Goal: Use online tool/utility: Use online tool/utility

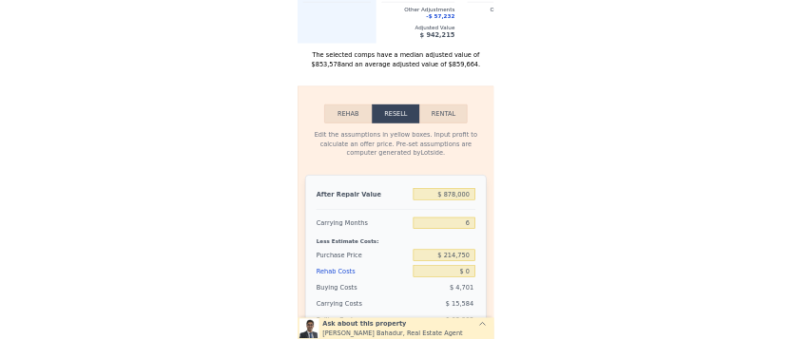
scroll to position [2481, 0]
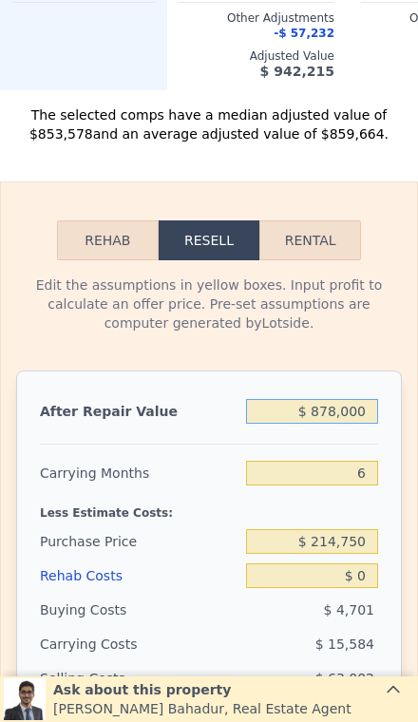
click at [358, 421] on input "$ 878,000" at bounding box center [312, 411] width 132 height 25
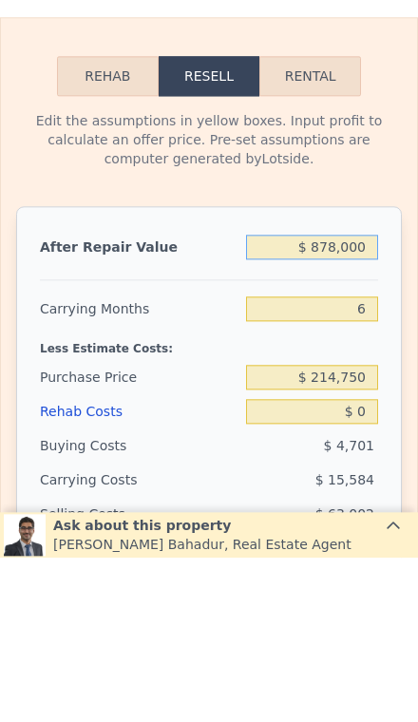
type input "$ 87,800"
type input "-$ 152,450"
type input "$ 8,780"
type input "-$ 225,692"
type input "$ 878"
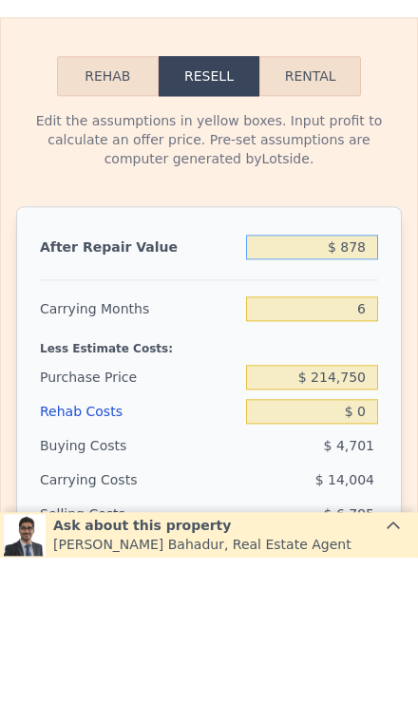
type input "-$ 233,016"
type input "$ 87"
type input "-$ 233,748"
type input "$ 8"
type input "-$ 233,821"
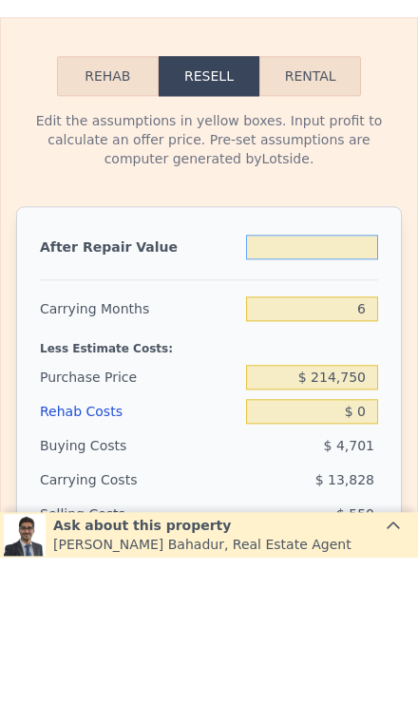
type input "$ 7"
type input "-$ 233,822"
type input "$ 73"
type input "-$ 233,761"
type input "$ 7"
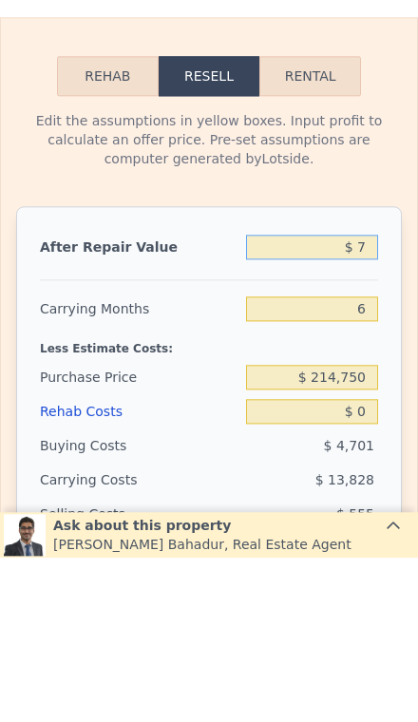
type input "-$ 233,822"
type input "$ 79"
type input "-$ 233,755"
type input "$ 79"
type input "-$ 233,755"
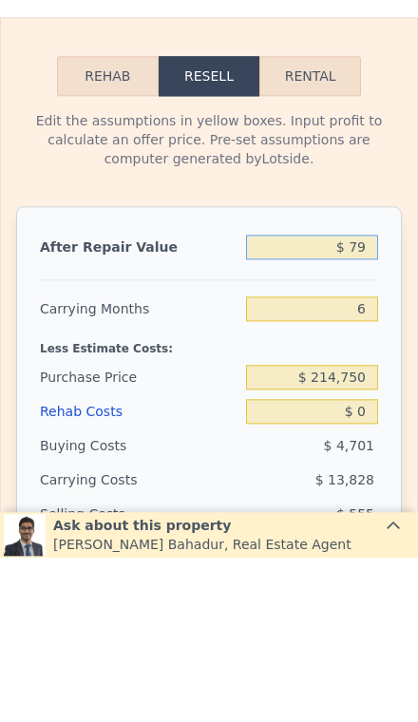
type input "$ 7"
type input "-$ 233,822"
type input "$ 79"
type input "-$ 233,755"
type input "$ 799"
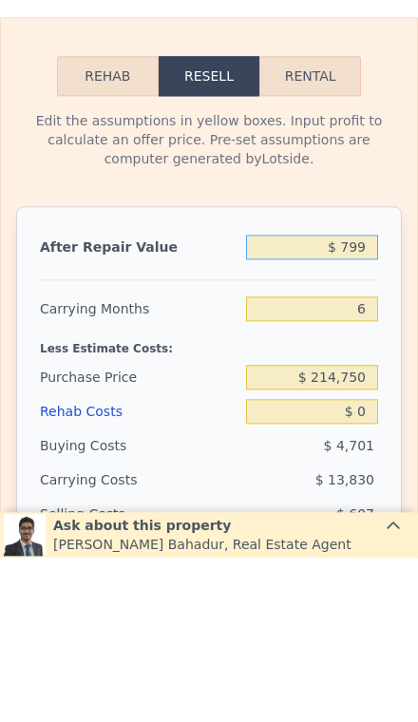
type input "-$ 233,089"
type input "$ 7,999"
type input "-$ 226,415"
type input "$ 79,999"
type input "-$ 159,680"
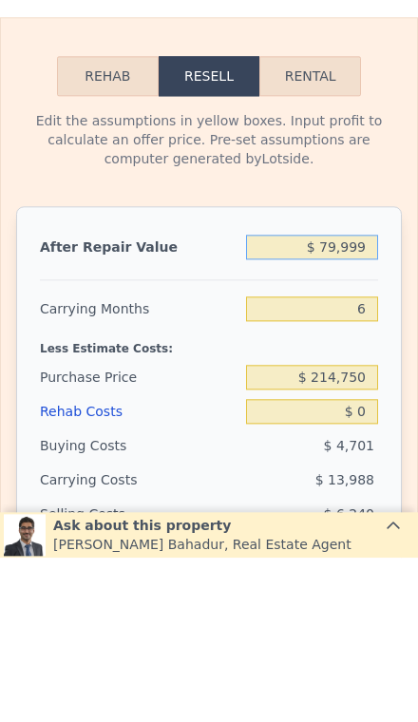
type input "$ 799,999"
type input "$ 507,666"
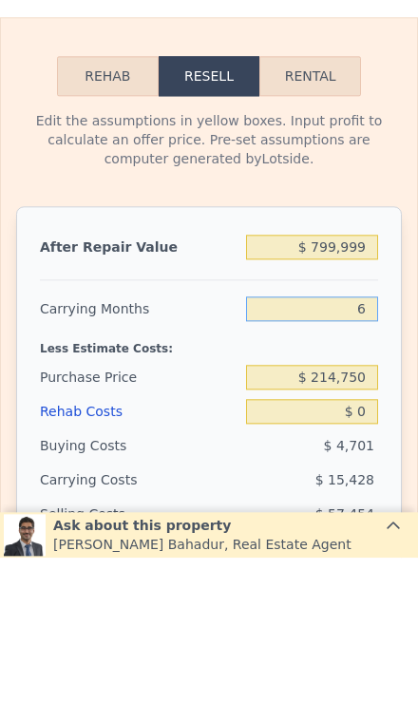
click at [371, 461] on input "6" at bounding box center [312, 473] width 132 height 25
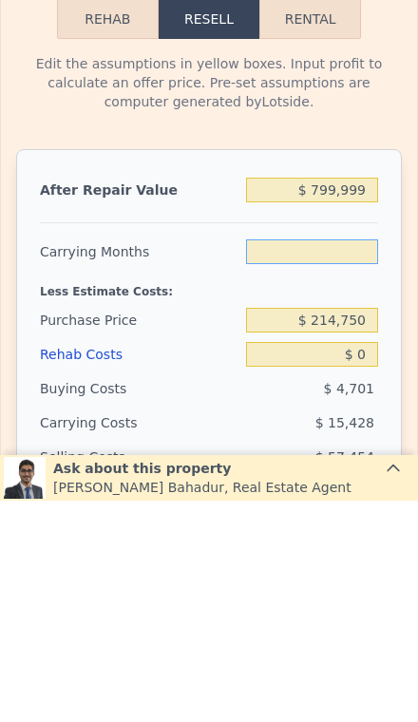
type input "9"
type input "$ 499,952"
type input "3"
type input "$ 515,380"
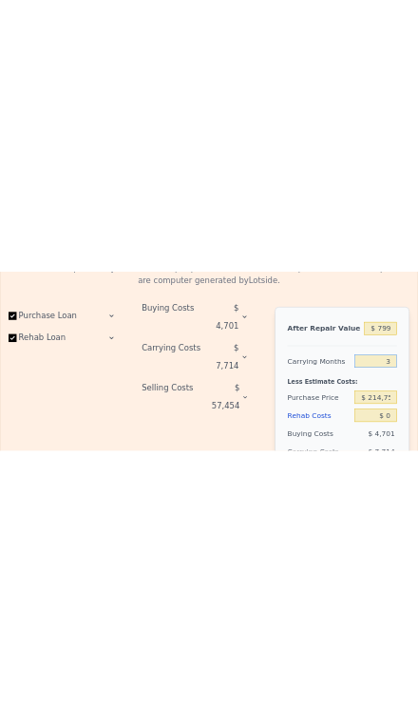
scroll to position [2594, 0]
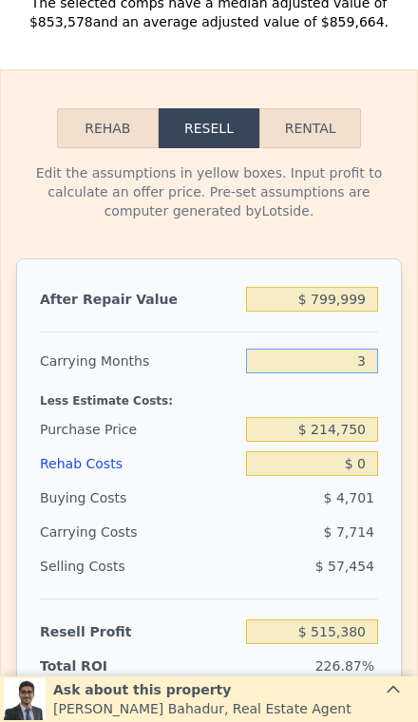
type input "3"
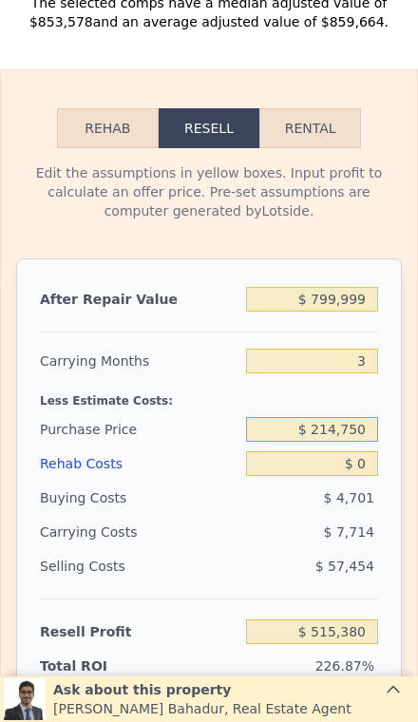
click at [370, 439] on input "$ 214,750" at bounding box center [312, 429] width 132 height 25
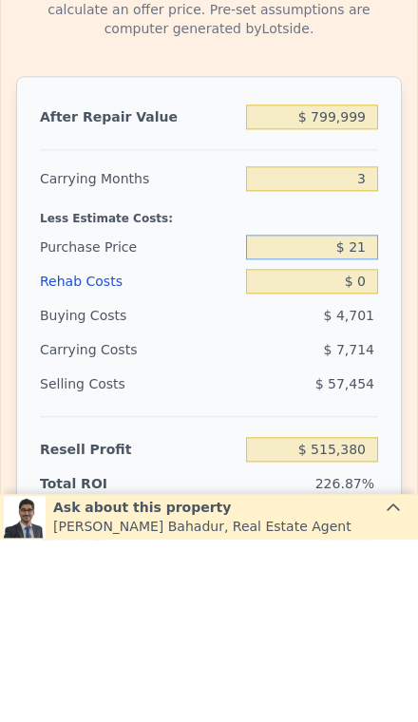
type input "$ 2"
type input "$ 645,000"
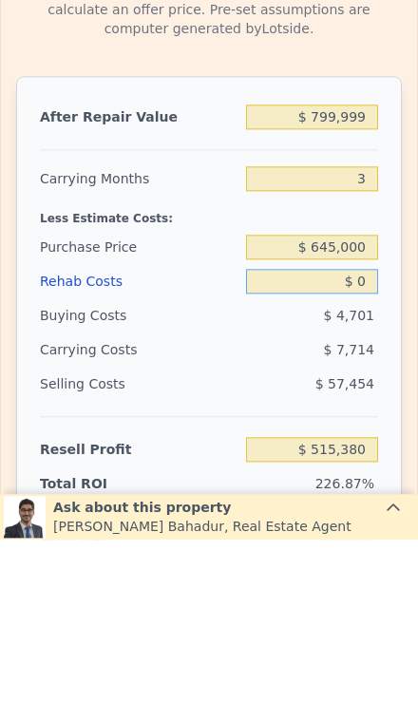
click at [376, 451] on input "$ 0" at bounding box center [312, 463] width 132 height 25
type input "$ 66,487"
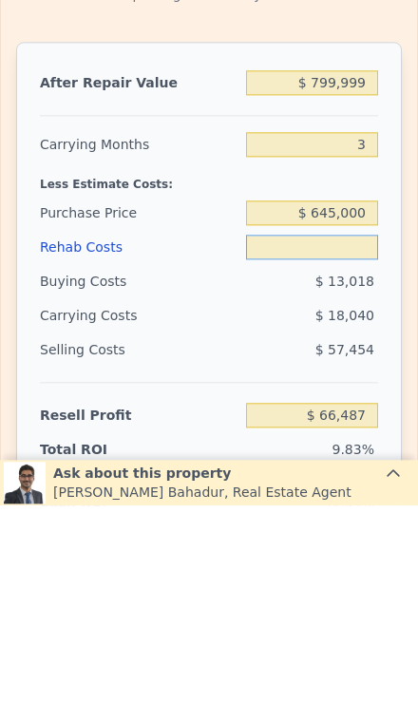
type input "$ 6"
type input "$ 66,481"
type input "$ 60"
type input "$ 66,426"
type input "$ 600"
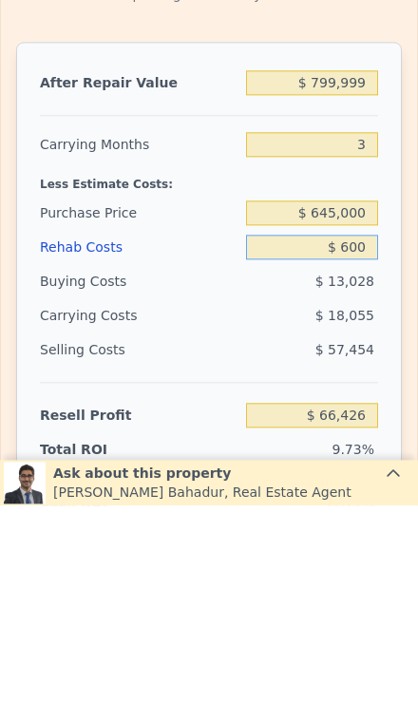
type input "$ 65,862"
type input "$ 6,000"
type input "$ 60,247"
type input "$ 60,000"
type input "$ 4,087"
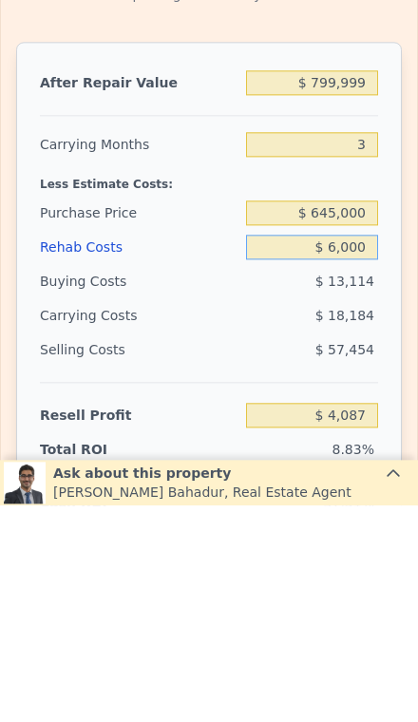
type input "$ 600"
type input "$ 65,862"
type input "$ 60"
type input "$ 66,426"
type input "$ 6"
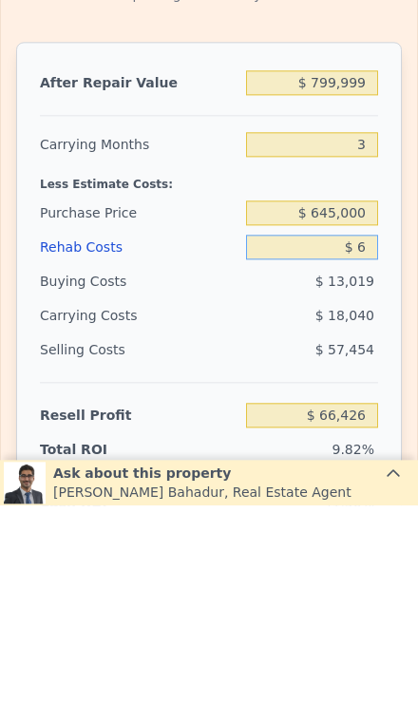
type input "$ 66,481"
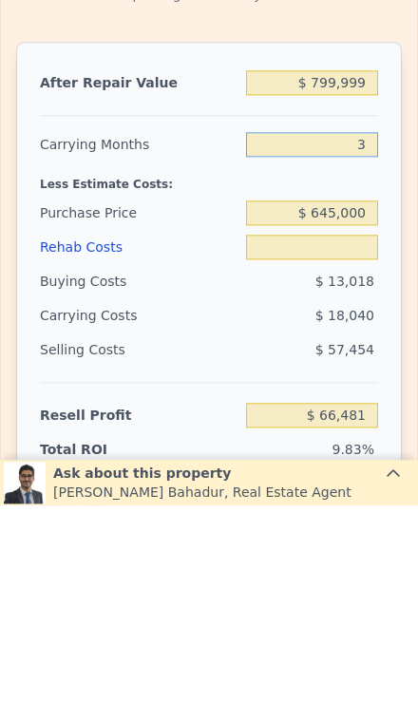
click at [377, 349] on input "3" at bounding box center [312, 361] width 132 height 25
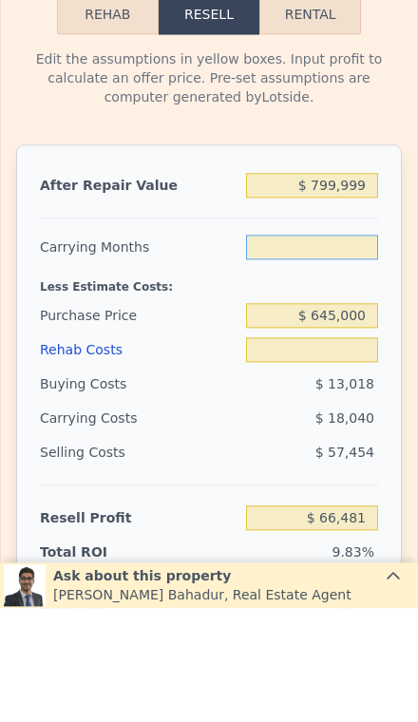
type input "2"
type input "$ 6"
type input "$ 72,494"
type input "2"
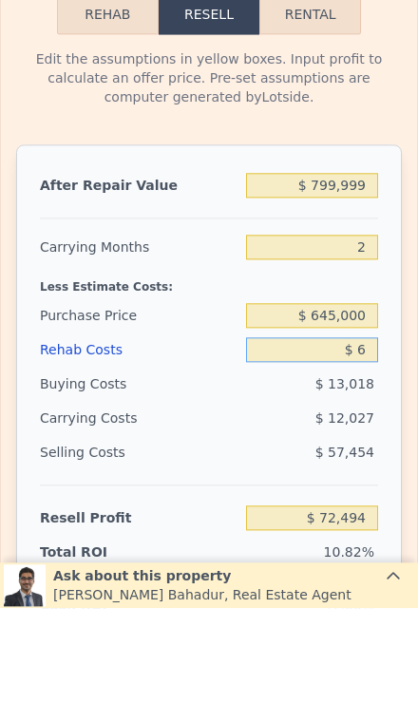
click at [373, 451] on input "$ 6" at bounding box center [312, 463] width 132 height 25
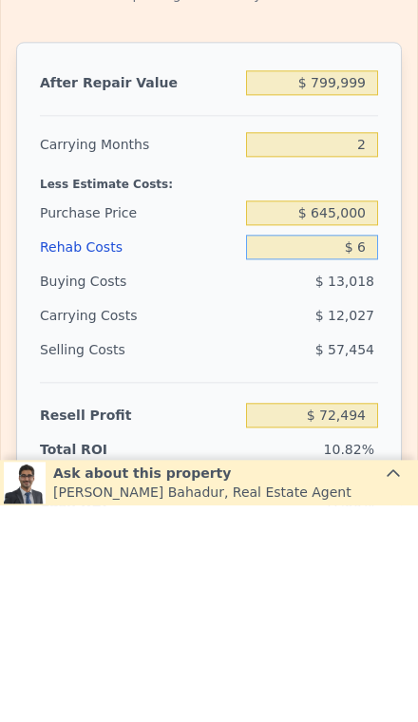
type input "$ 60"
type input "$ 72,439"
type input "$ 600"
type input "$ 71,880"
type input "$ 6,000"
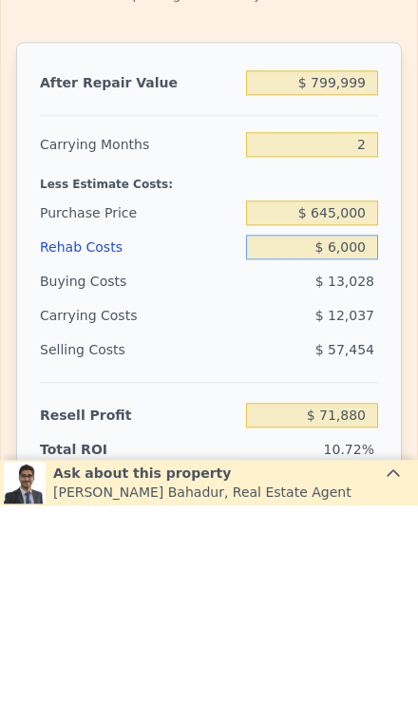
type input "$ 66,308"
type input "$ 60,000"
type input "$ 10,580"
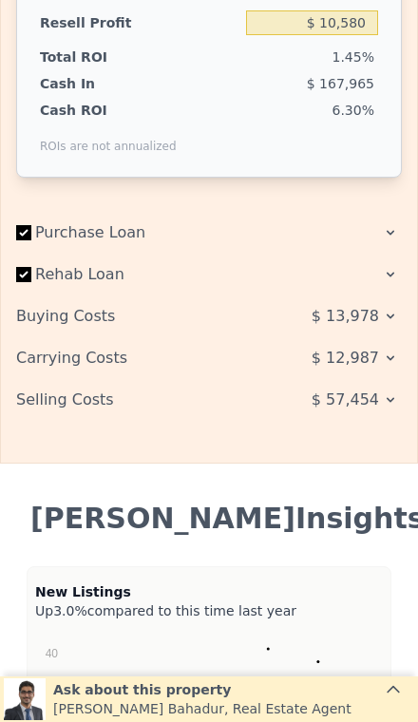
scroll to position [3202, 0]
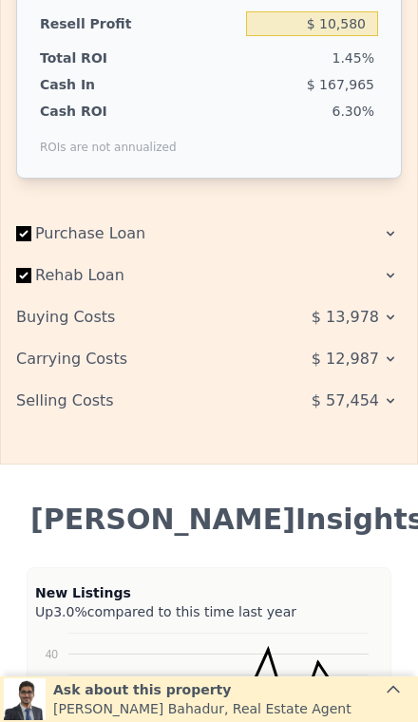
click at [356, 393] on span "$ 57,454" at bounding box center [345, 401] width 67 height 34
click at [386, 403] on icon at bounding box center [390, 400] width 15 height 15
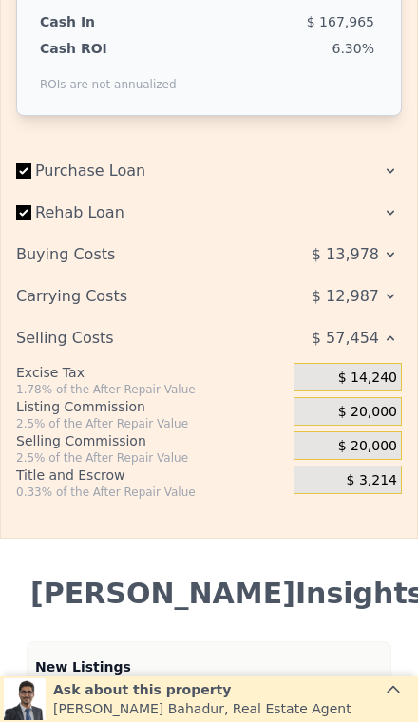
scroll to position [3267, 0]
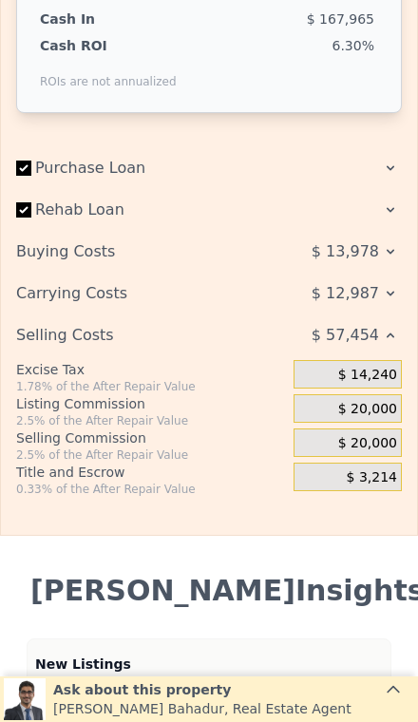
click at [372, 406] on span "$ 20,000" at bounding box center [367, 409] width 59 height 17
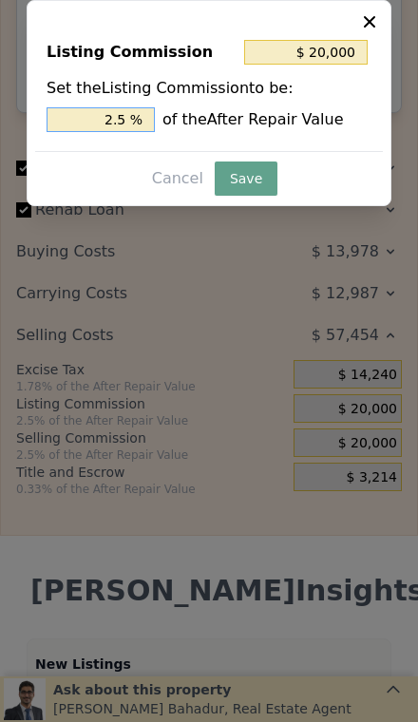
click at [128, 115] on input "2.5 %" at bounding box center [101, 119] width 108 height 25
type input "2. %"
type input "$ 16,000"
type input "2 %"
type input "4 %"
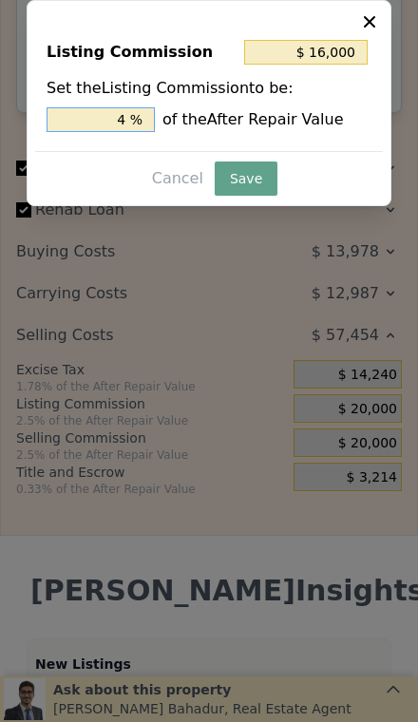
type input "$ 32,000"
type input "1 %"
type input "$ 8,000"
type input "2 %"
type input "$ 16,000"
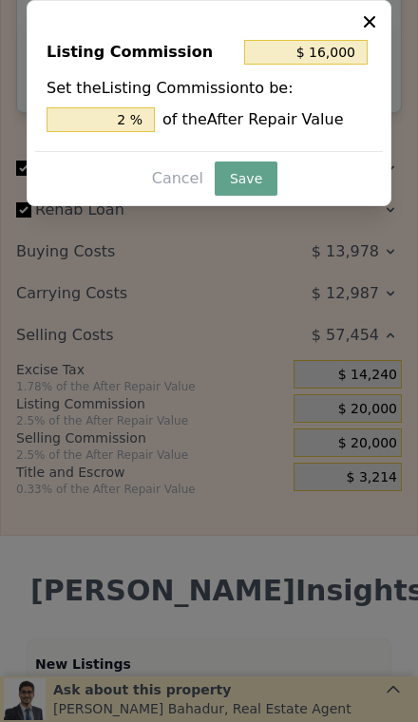
click at [236, 180] on button "Save" at bounding box center [246, 179] width 63 height 34
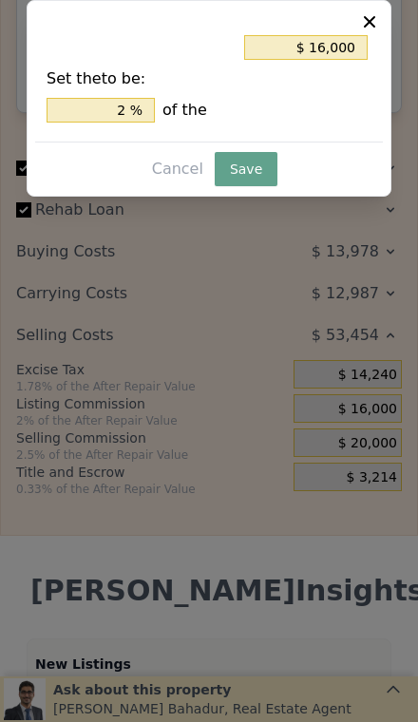
type input "$ 14,580"
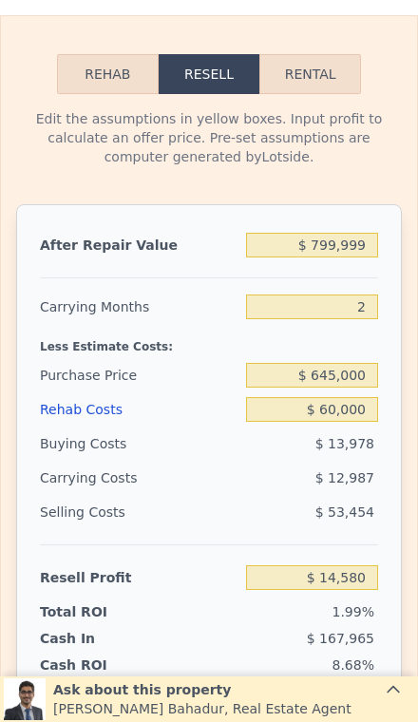
scroll to position [2647, 0]
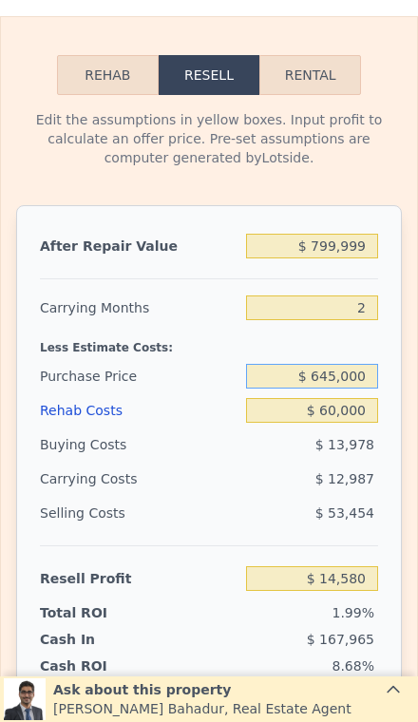
click at [347, 385] on input "$ 645,000" at bounding box center [312, 376] width 132 height 25
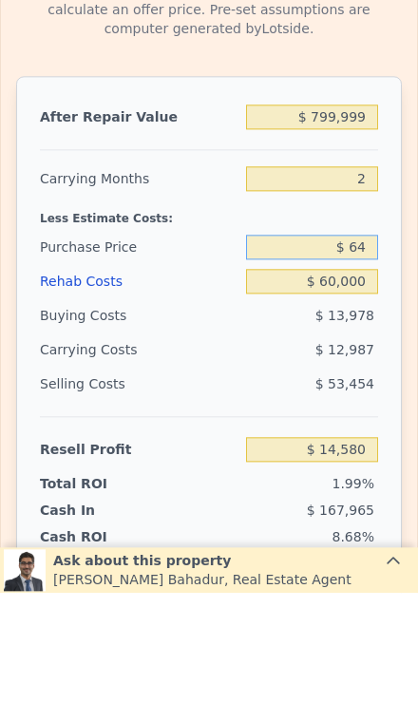
type input "$ 6"
type input "$ 635,000"
type input "$ 24,933"
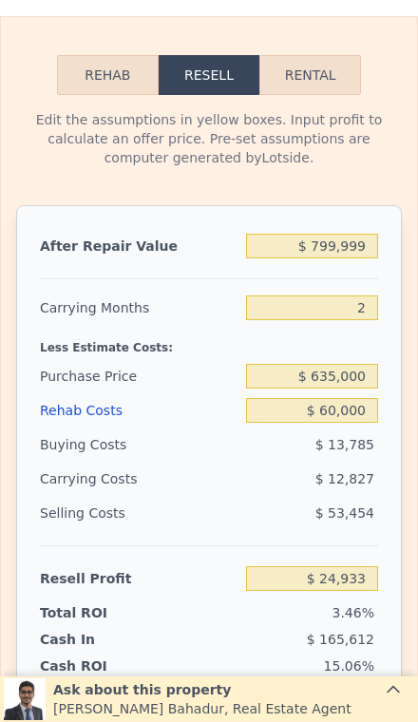
scroll to position [2643, 0]
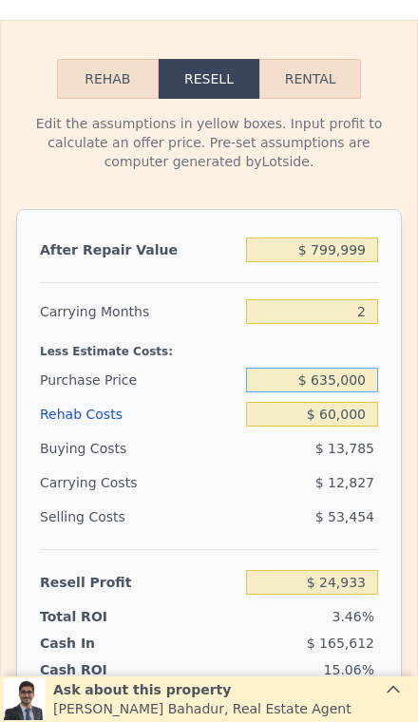
click at [364, 379] on input "$ 635,000" at bounding box center [312, 380] width 132 height 25
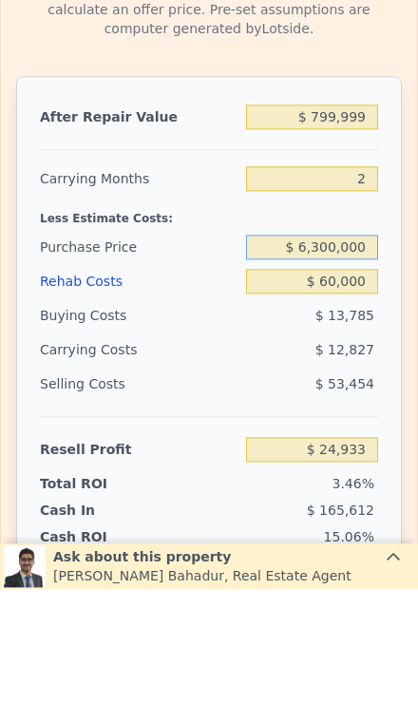
type input "$ 630,000"
type input "$ 30,110"
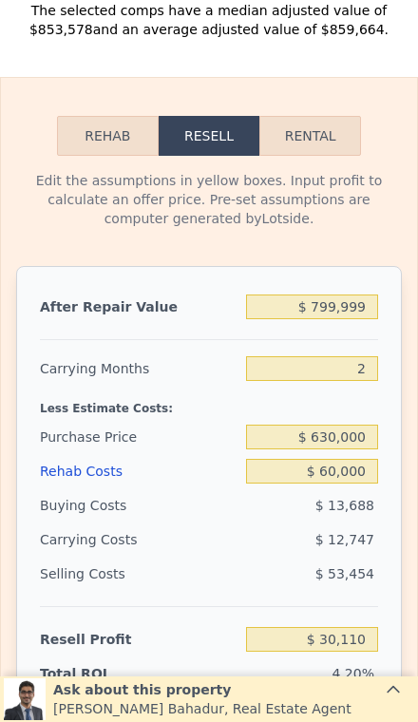
scroll to position [2583, 0]
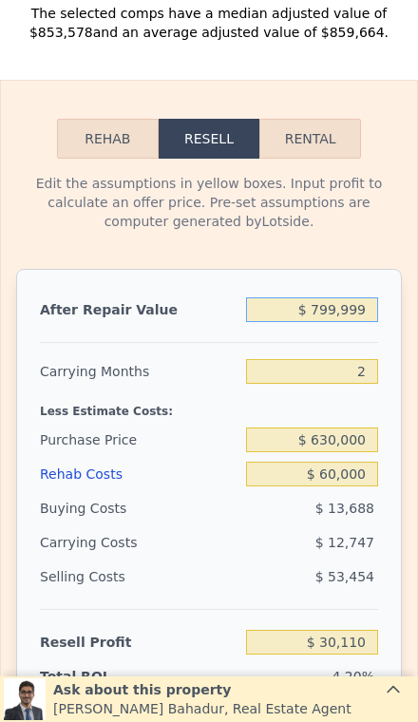
click at [363, 314] on input "$ 799,999" at bounding box center [312, 309] width 132 height 25
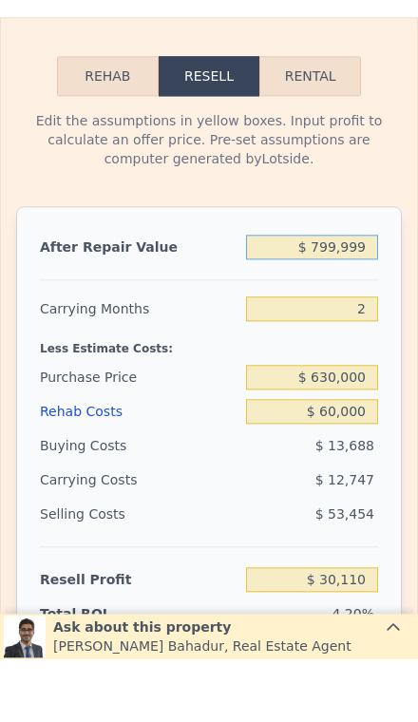
type input "$ 79,999"
type input "-$ 641,796"
type input "$ 7,999"
type input "-$ 708,987"
type input "$ 799"
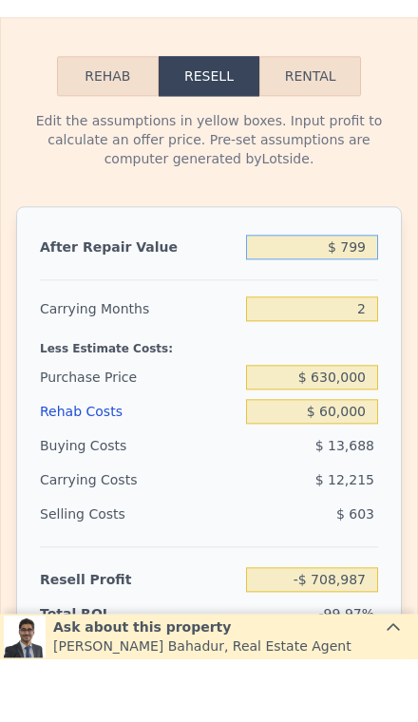
type input "-$ 715,707"
type input "$ 79"
type input "-$ 716,378"
type input "$ 7"
type input "-$ 716,445"
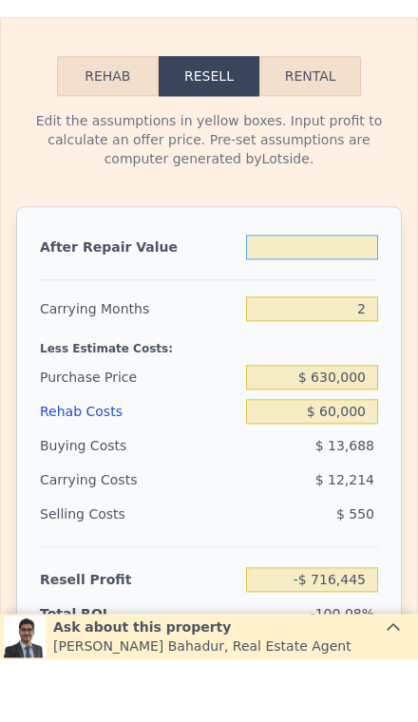
type input "$ 8"
type input "-$ 716,444"
type input "$ 85"
type input "-$ 716,373"
type input "$ 850"
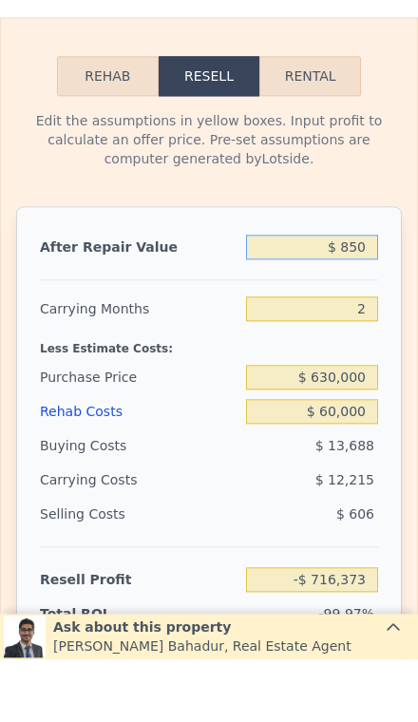
type input "-$ 715,659"
type input "$ 8,500"
type input "-$ 708,520"
type input "$ 85,000"
type input "-$ 637,130"
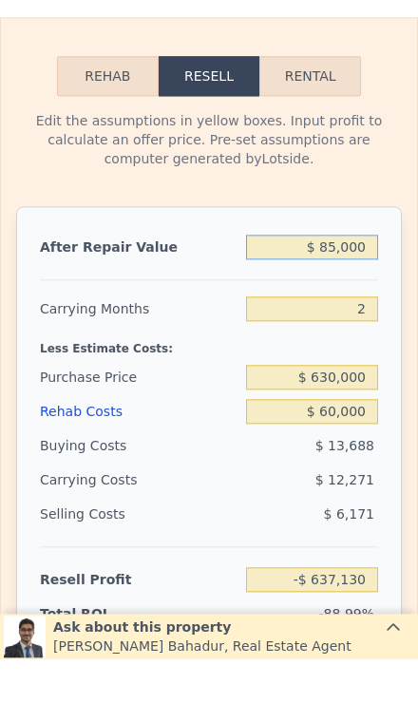
type input "$ 850,000"
type input "$ 76,770"
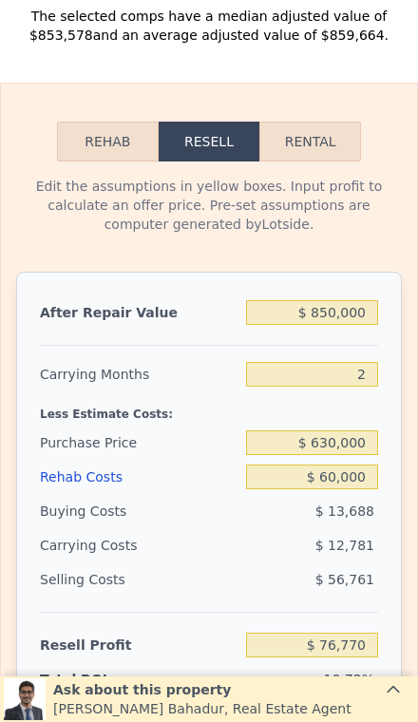
scroll to position [2578, 0]
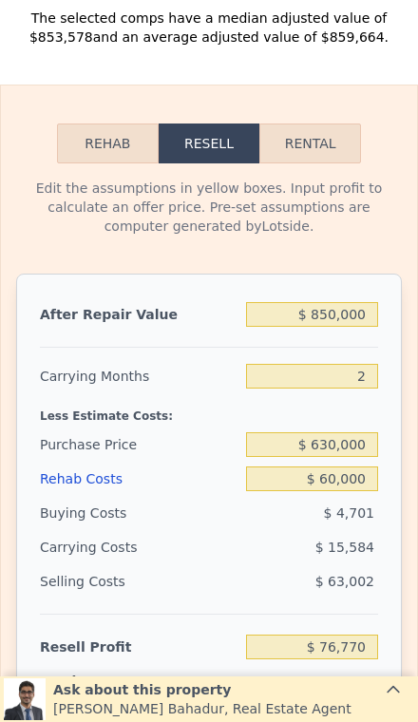
type input "$ 878,000"
type input "6"
type input "$ 0"
type input "$ 579,963"
